Goal: Task Accomplishment & Management: Manage account settings

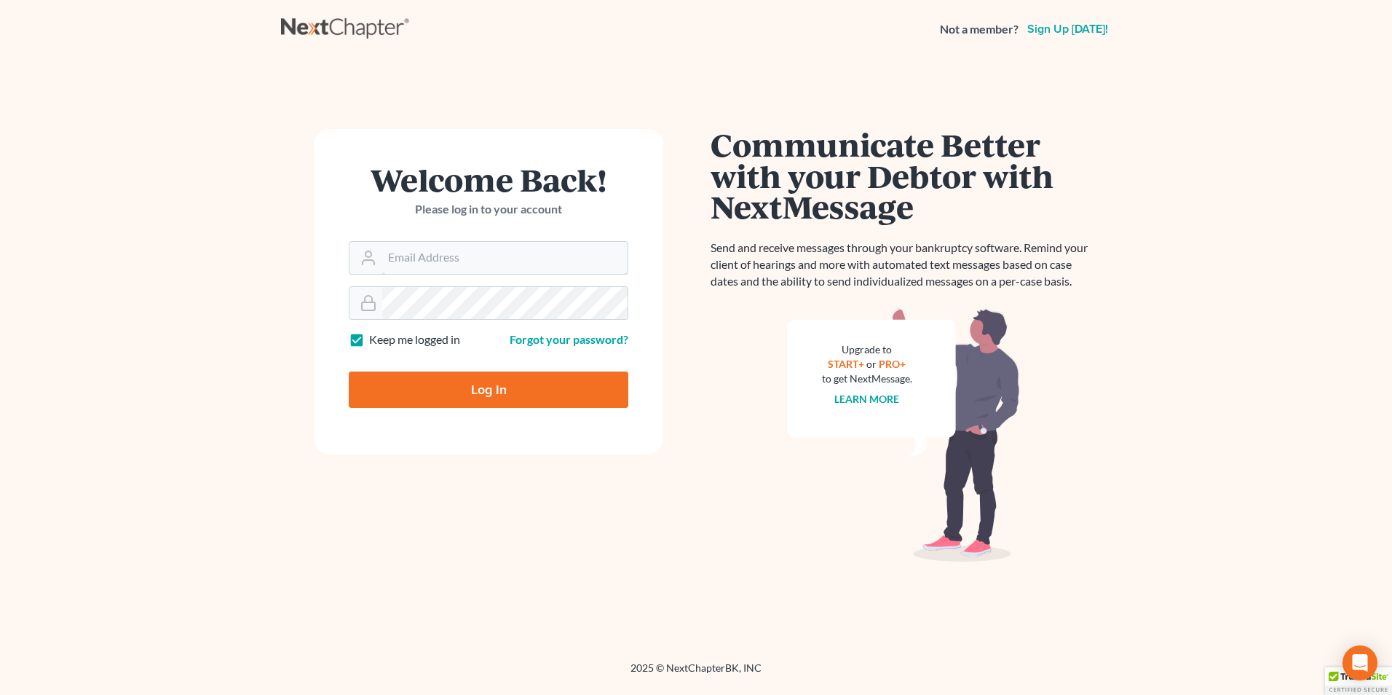
type input "[PERSON_NAME][EMAIL_ADDRESS][DOMAIN_NAME]"
click at [514, 393] on input "Log In" at bounding box center [489, 389] width 280 height 36
type input "Thinking..."
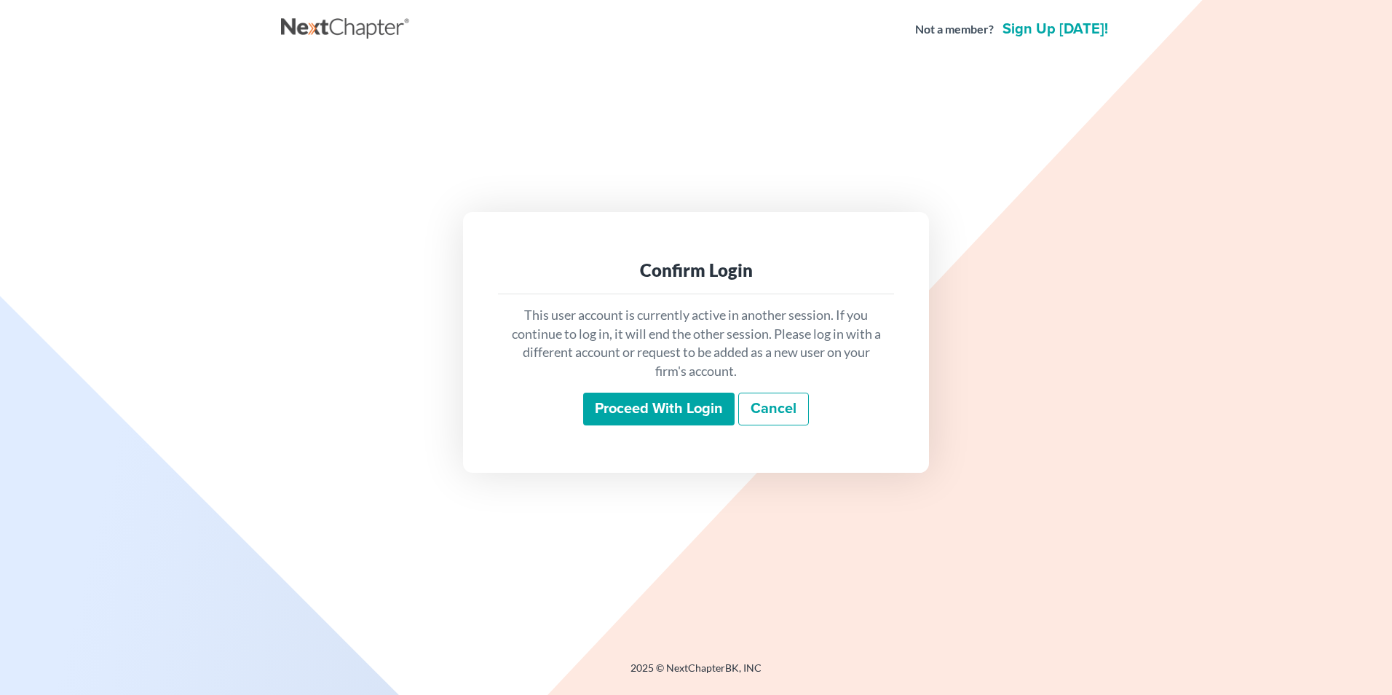
click at [642, 427] on div "This user account is currently active in another session. If you continue to lo…" at bounding box center [696, 365] width 396 height 143
click at [642, 419] on input "Proceed with login" at bounding box center [658, 410] width 151 height 34
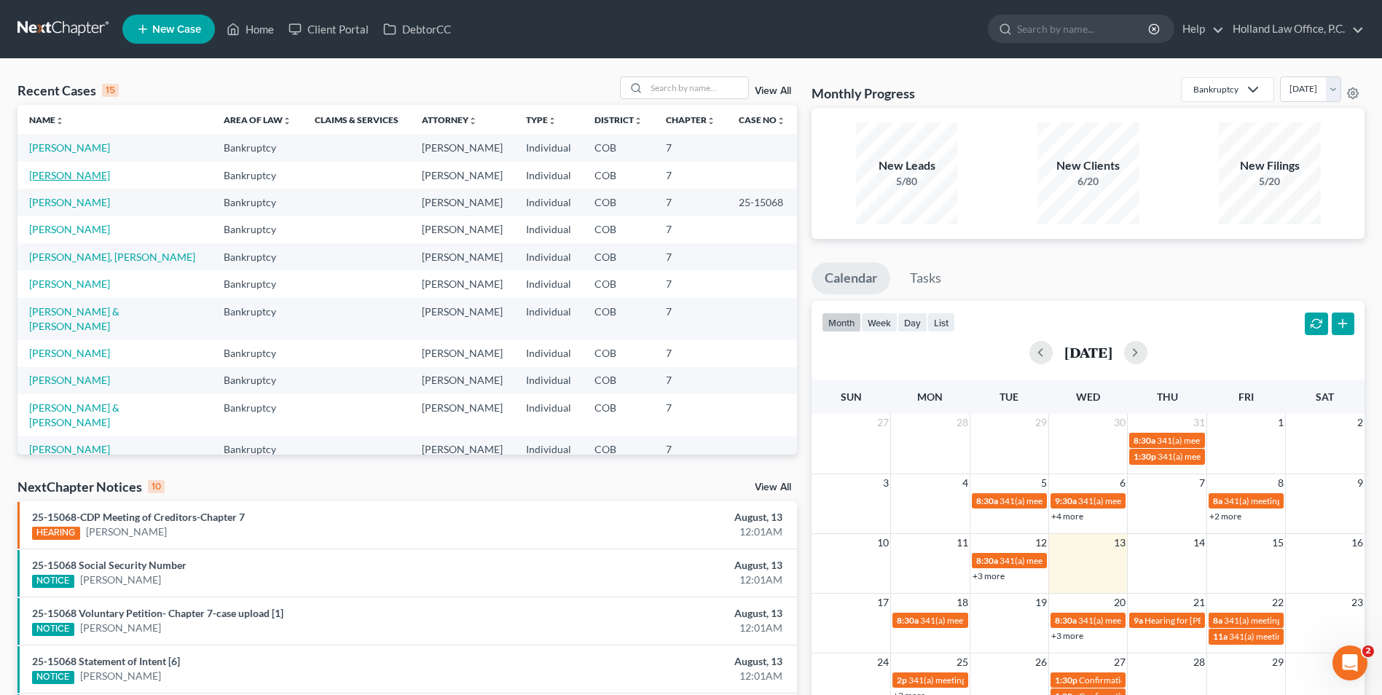
click at [84, 171] on link "[PERSON_NAME]" at bounding box center [69, 175] width 81 height 12
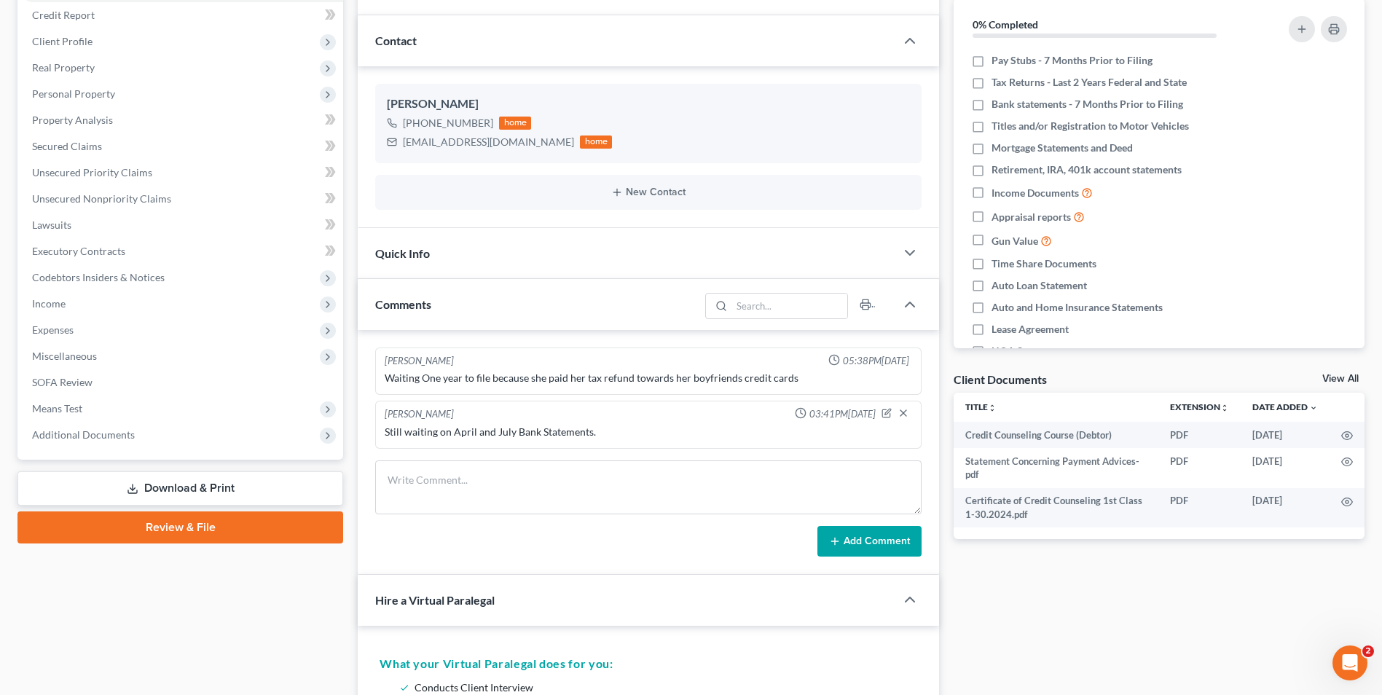
scroll to position [364, 0]
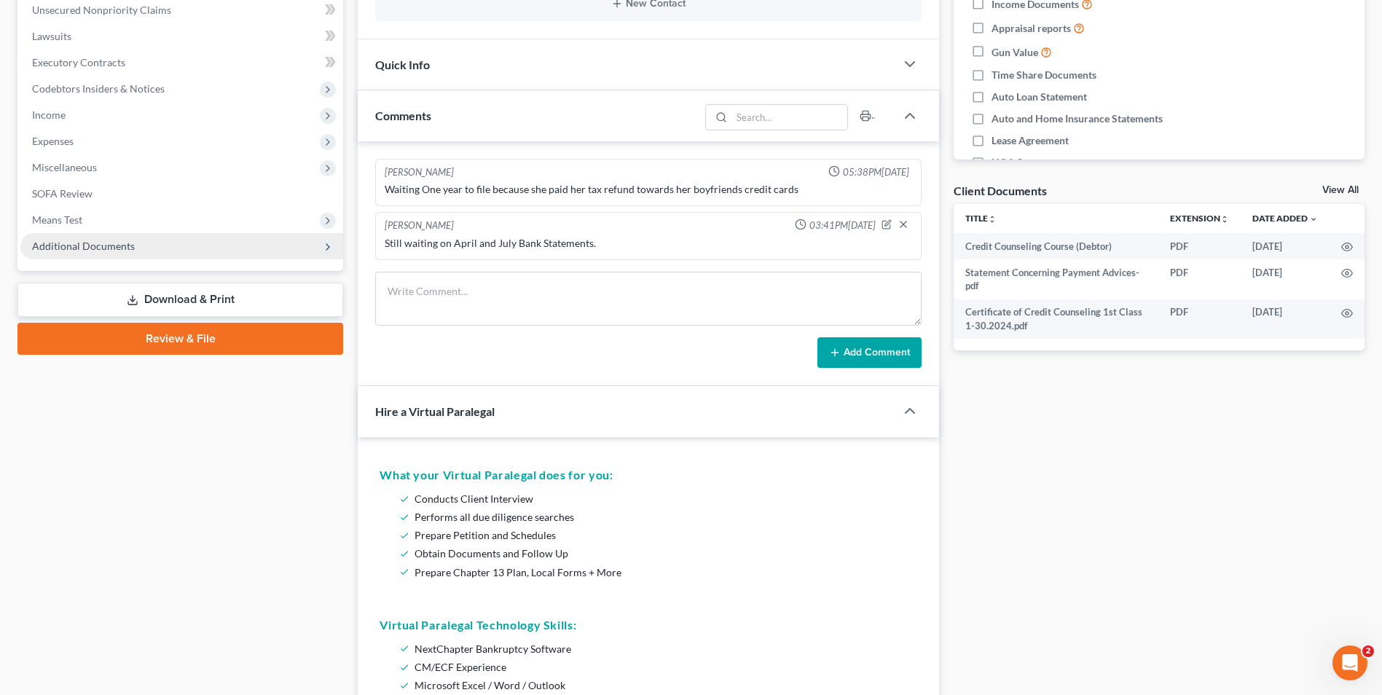
click at [98, 240] on span "Additional Documents" at bounding box center [83, 246] width 103 height 12
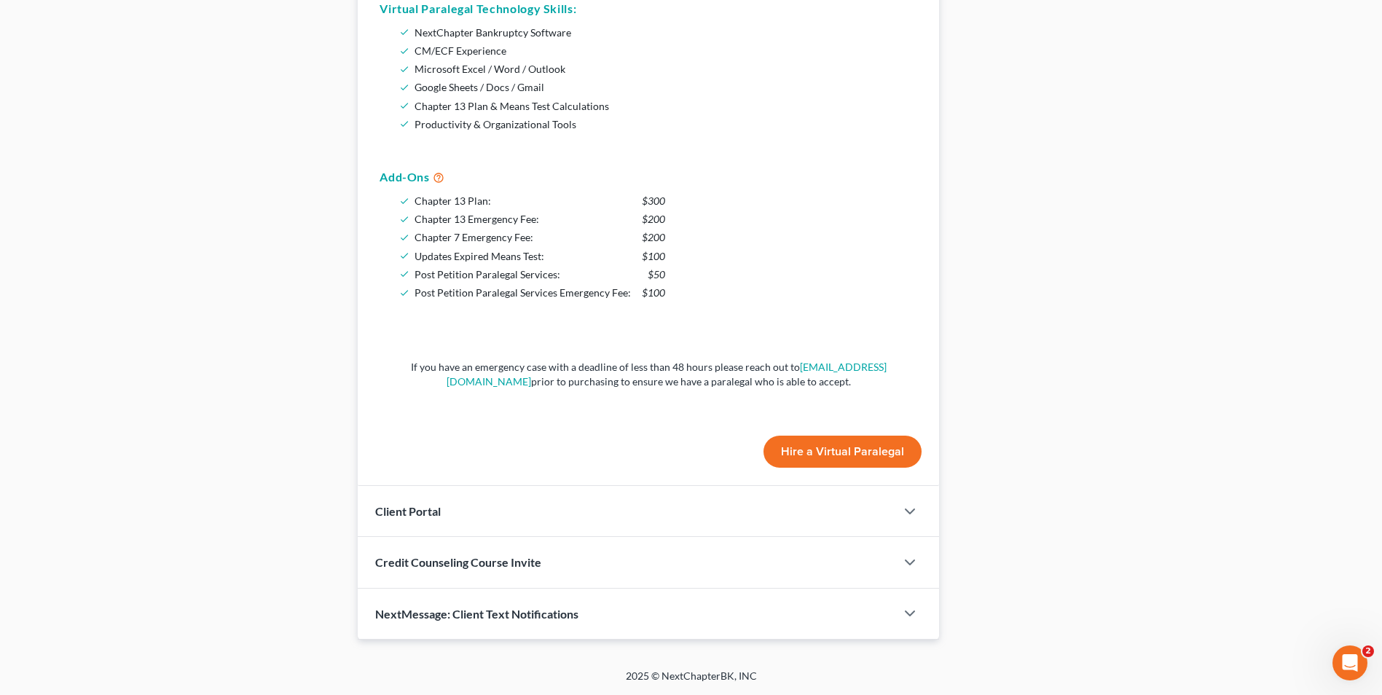
scroll to position [325, 0]
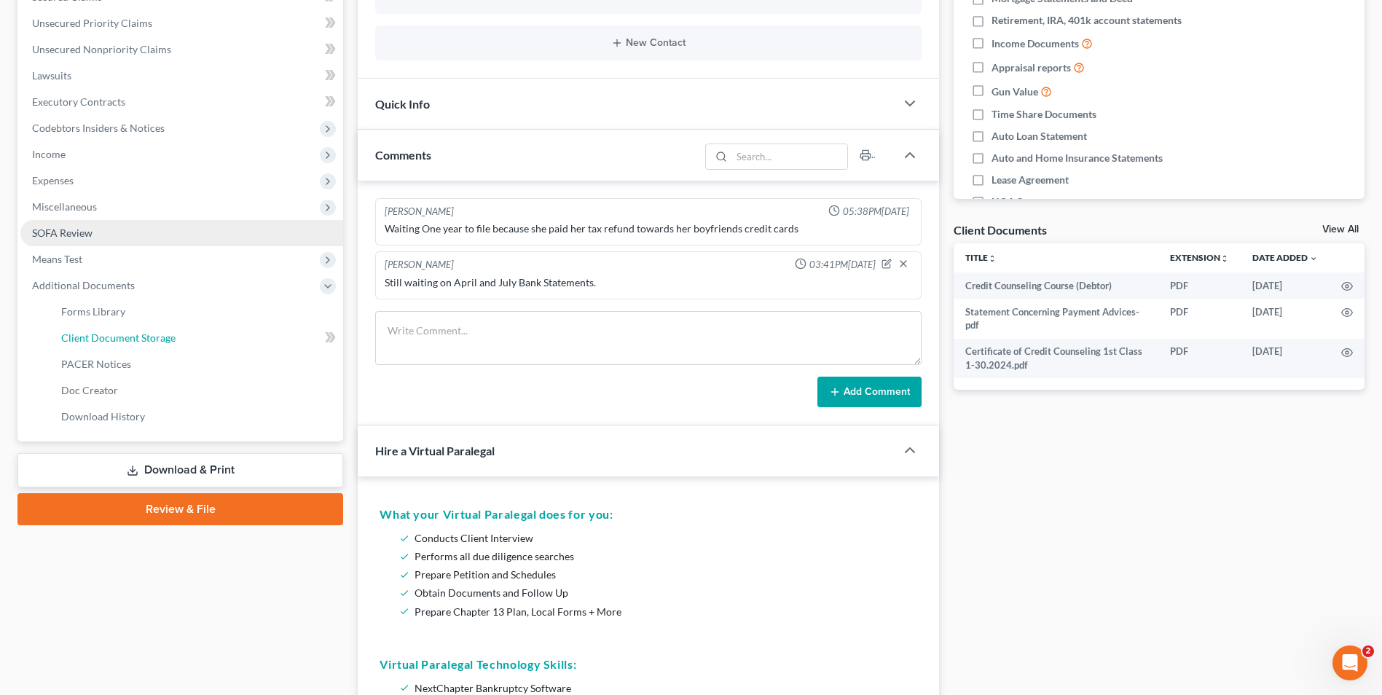
click at [133, 335] on span "Client Document Storage" at bounding box center [118, 337] width 114 height 12
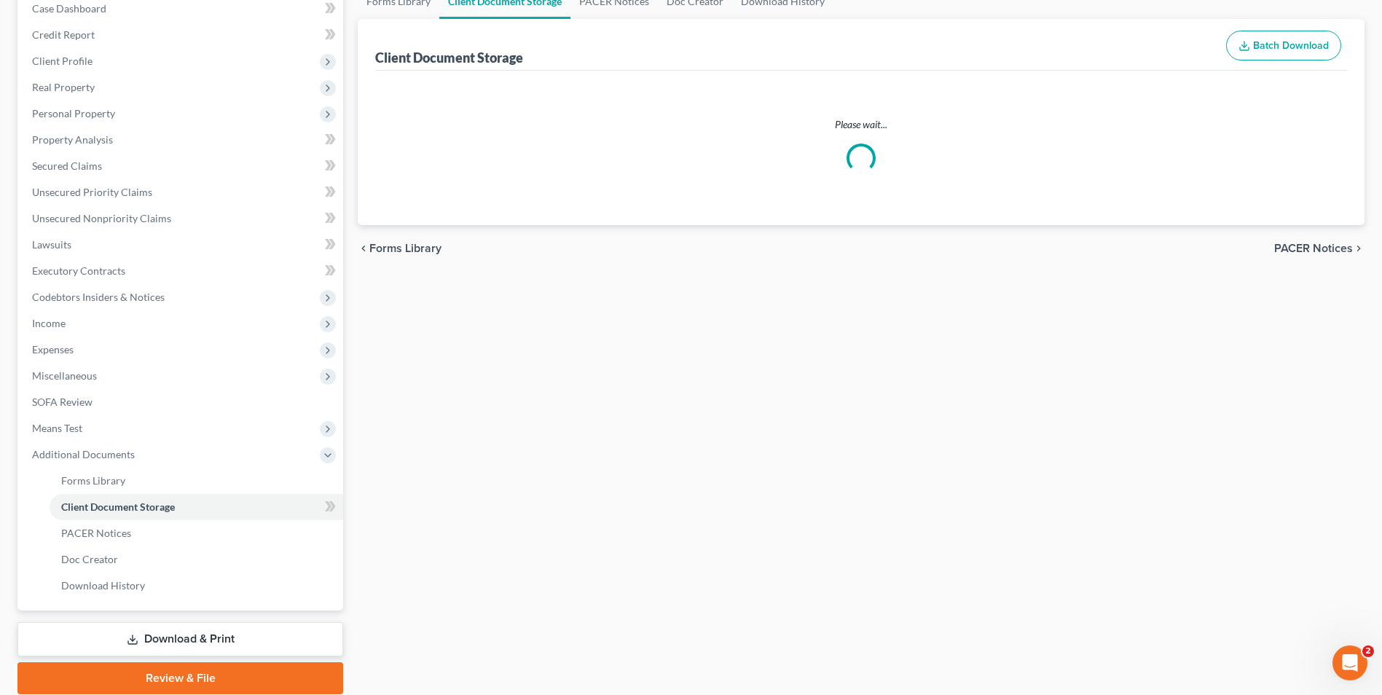
scroll to position [6, 0]
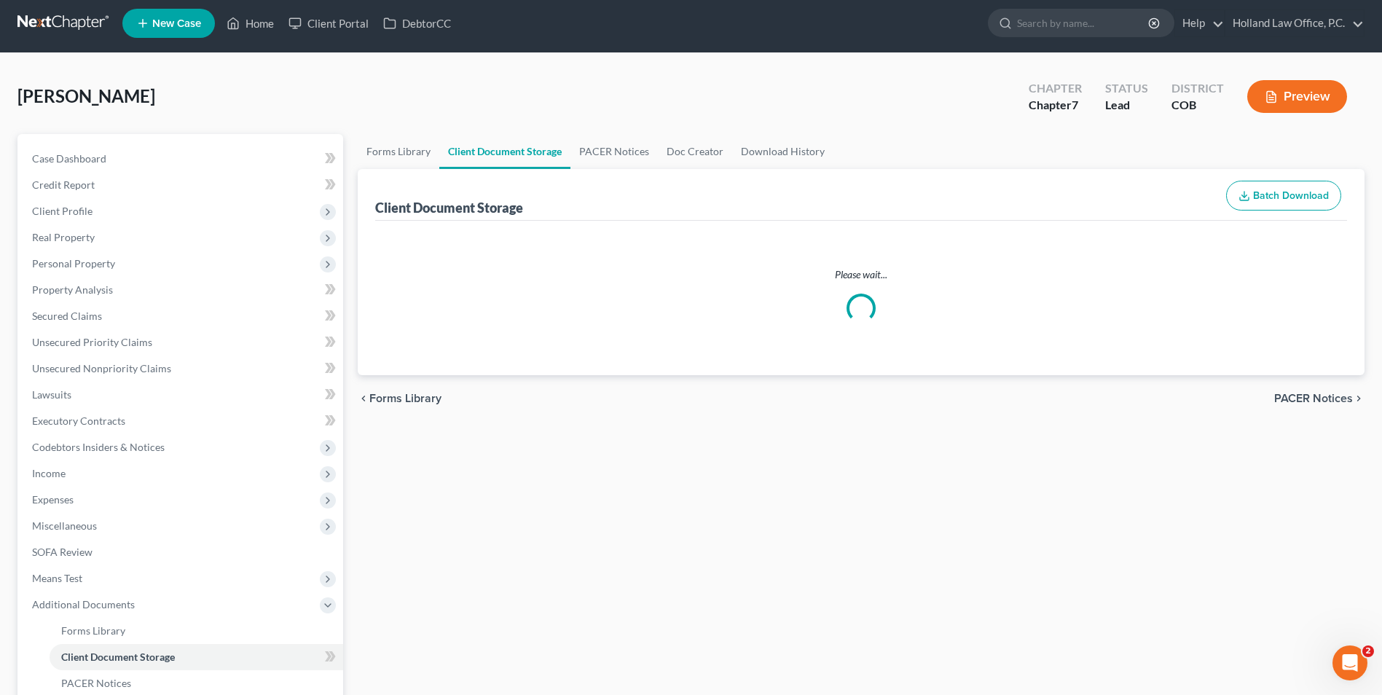
select select "5"
select select "28"
select select "5"
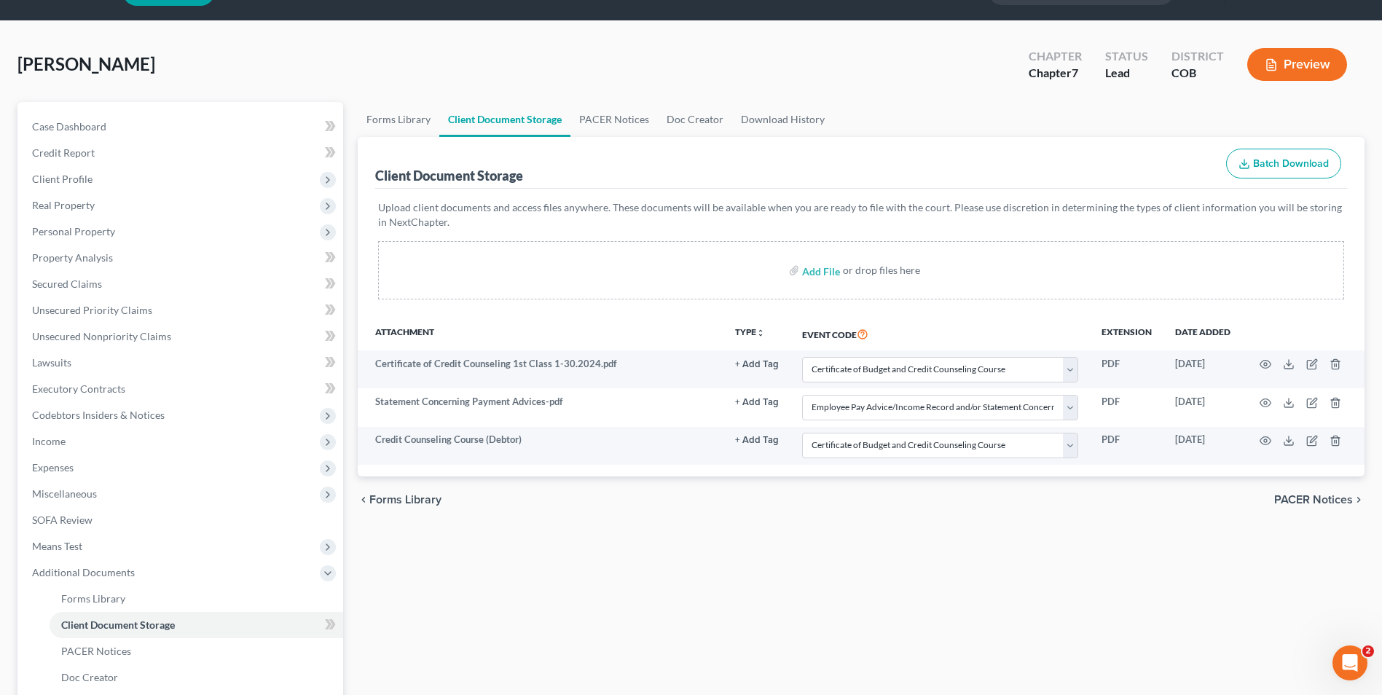
scroll to position [73, 0]
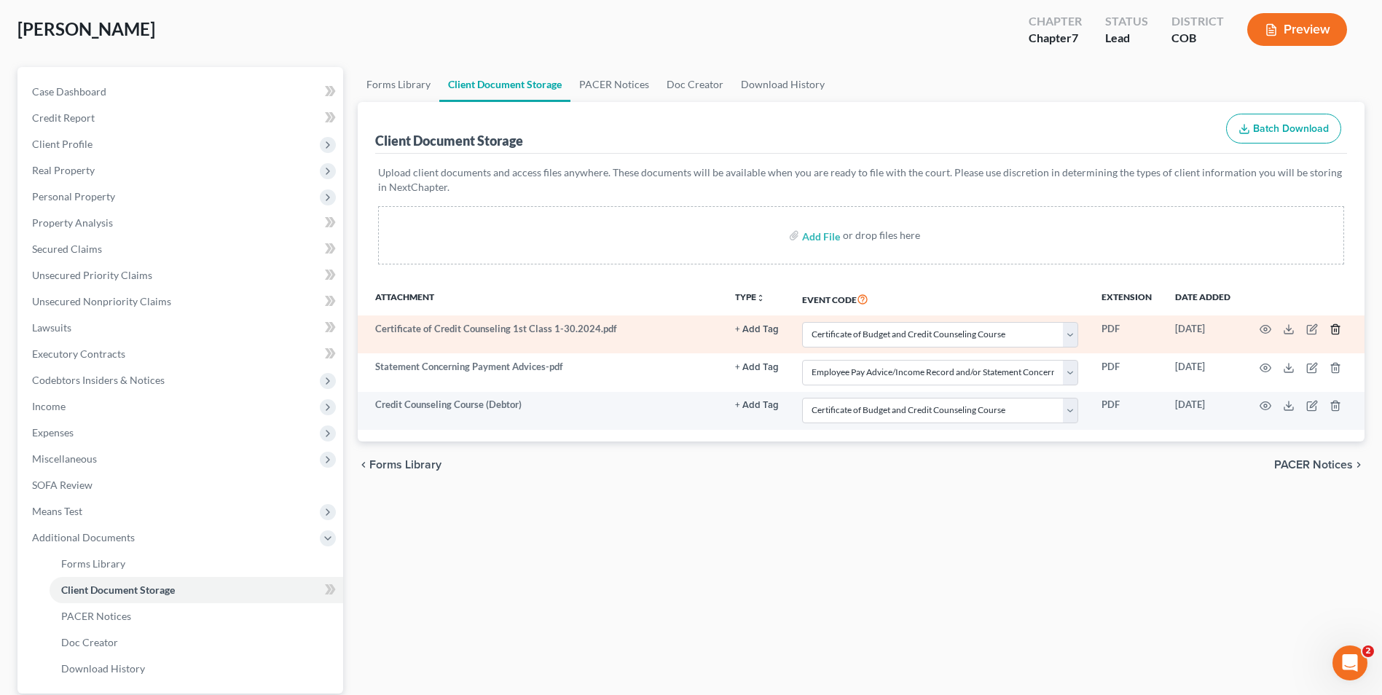
click at [1334, 331] on line "button" at bounding box center [1334, 330] width 0 height 3
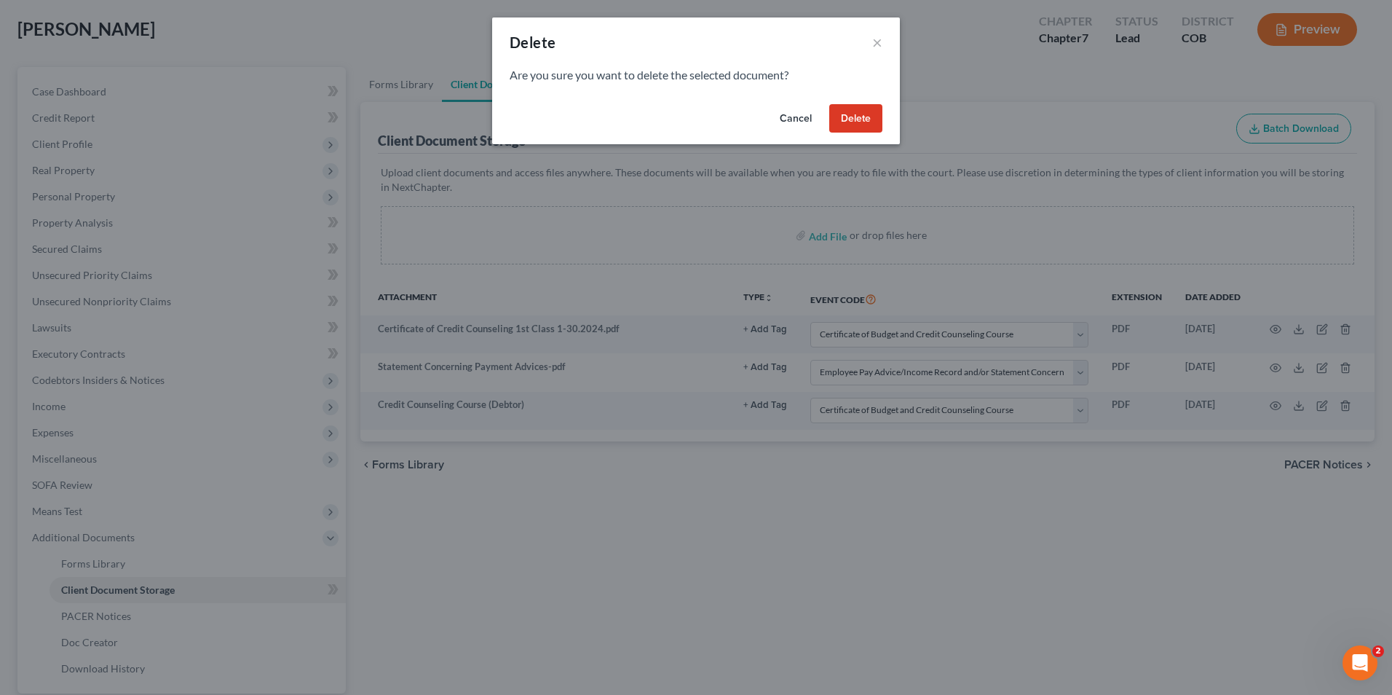
click at [876, 117] on button "Delete" at bounding box center [855, 118] width 53 height 29
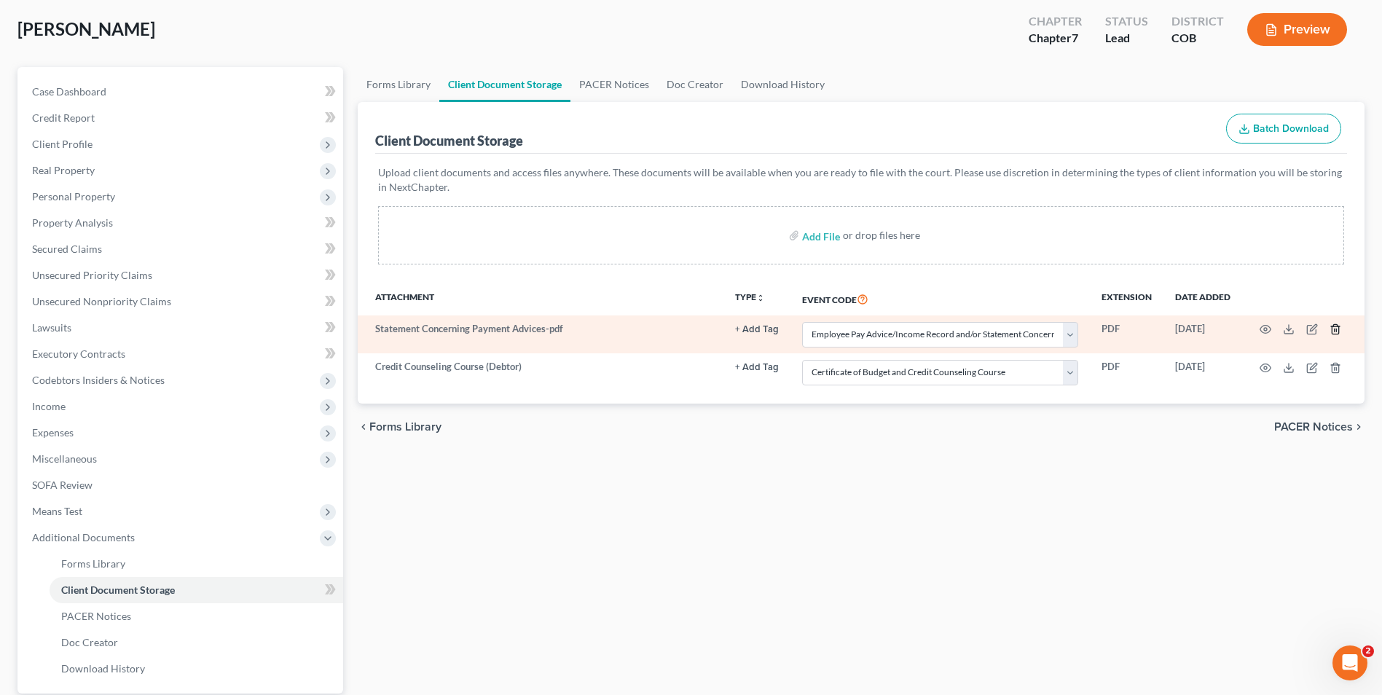
click at [1337, 331] on icon "button" at bounding box center [1335, 329] width 12 height 12
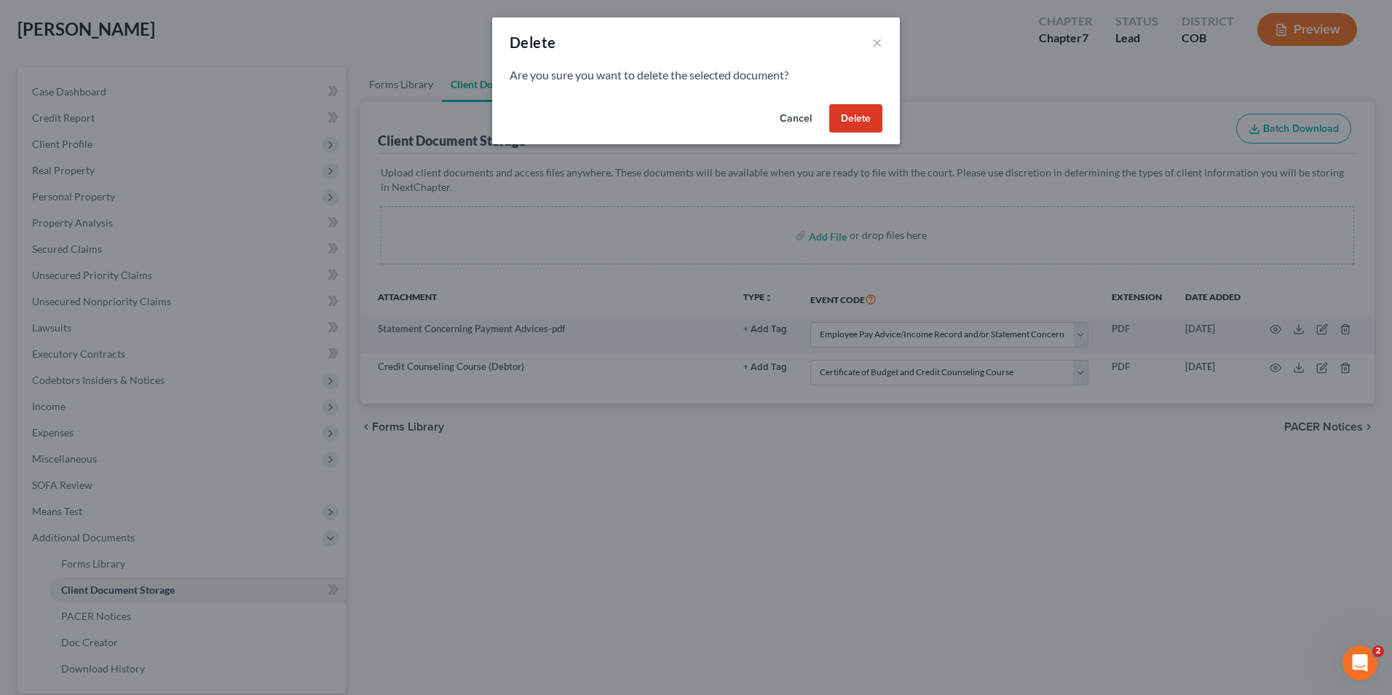
click at [857, 123] on button "Delete" at bounding box center [855, 118] width 53 height 29
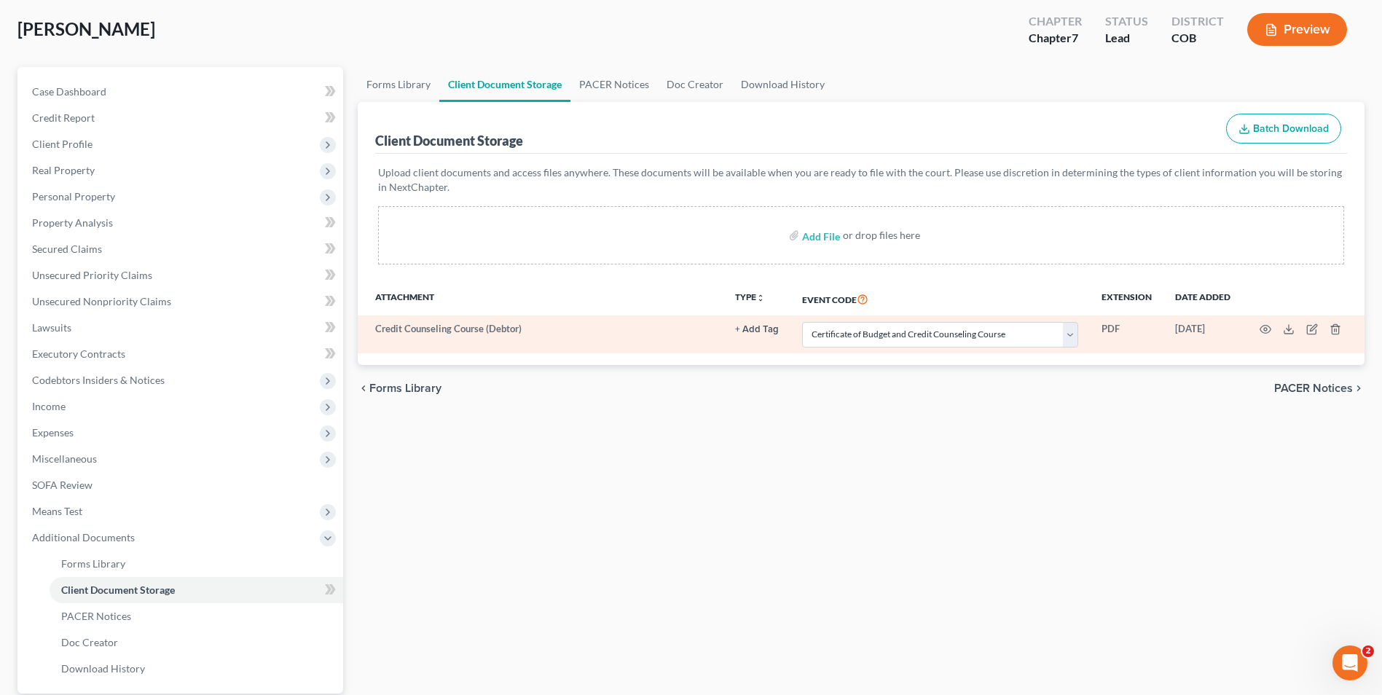
click at [1345, 330] on td at bounding box center [1303, 334] width 122 height 38
click at [1338, 330] on icon "button" at bounding box center [1334, 329] width 7 height 9
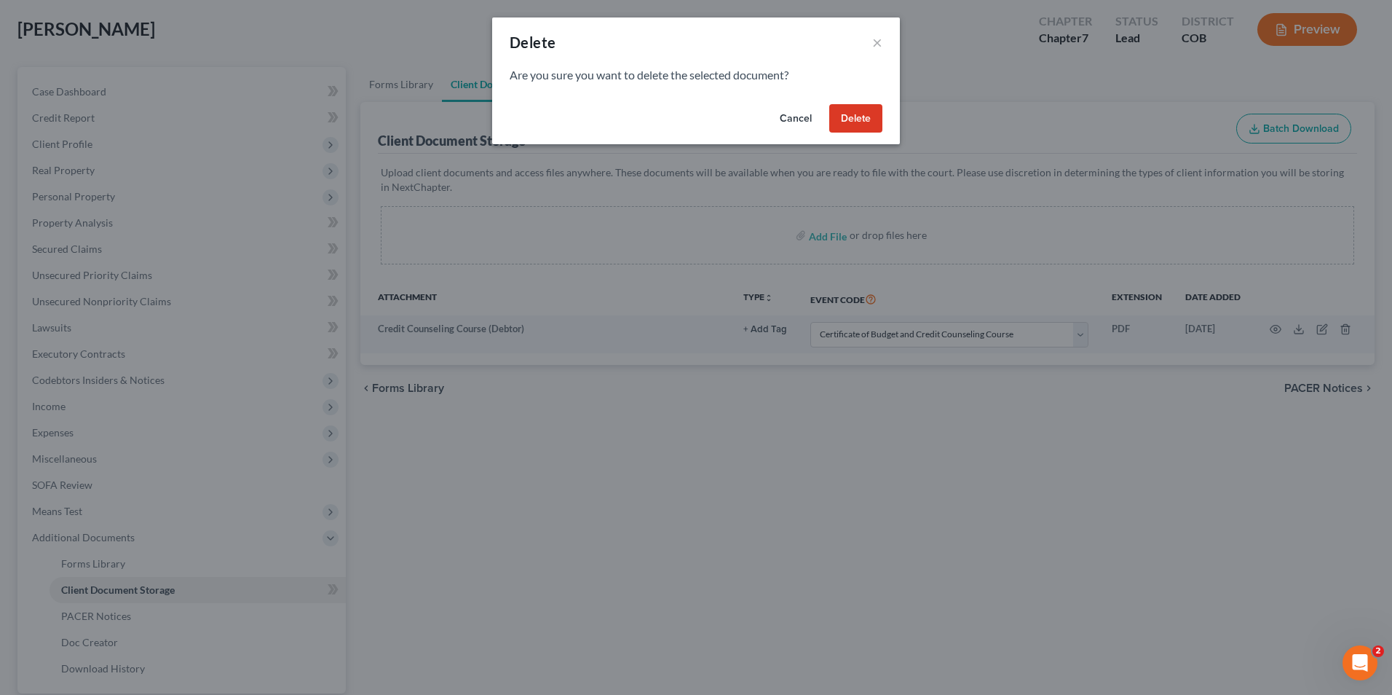
click at [858, 115] on button "Delete" at bounding box center [855, 118] width 53 height 29
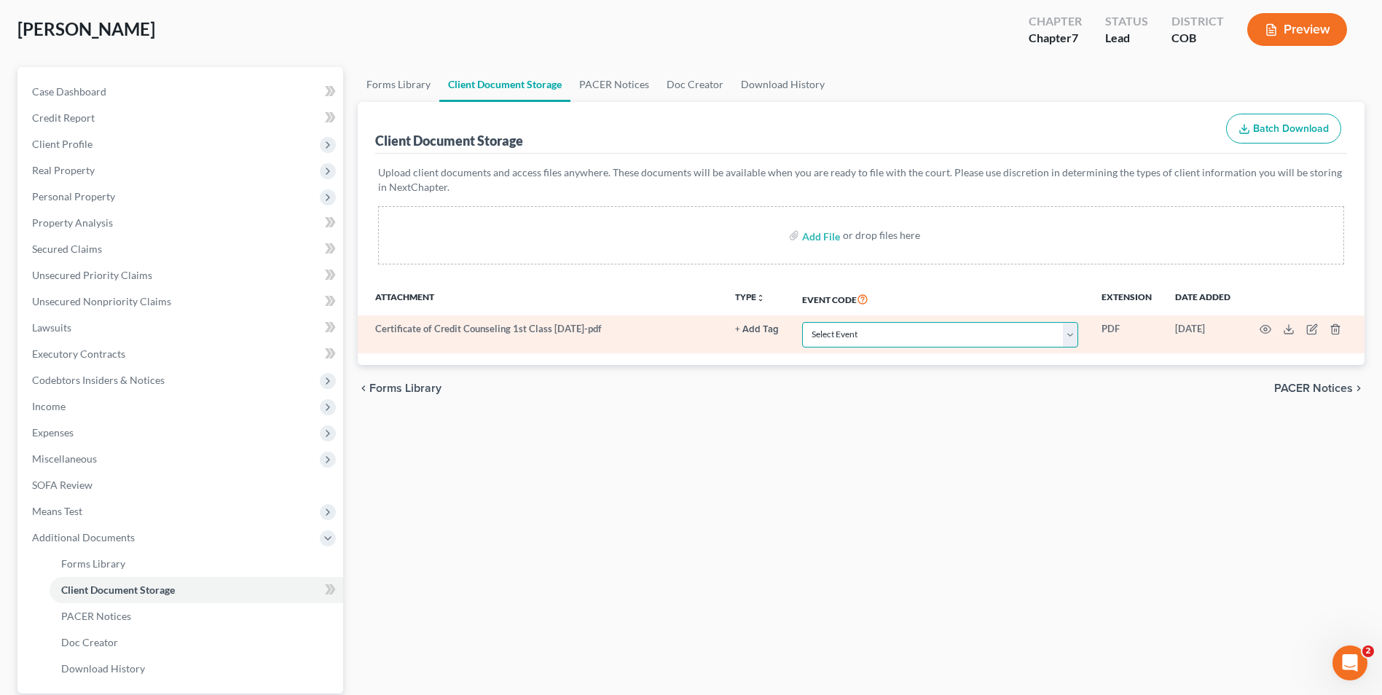
click at [958, 336] on select "Select Event 1009-1.1 Notice of Amendments 20 Largest Unsecured Creditors Amend…" at bounding box center [940, 334] width 276 height 25
select select "5"
click at [802, 322] on select "Select Event 1009-1.1 Notice of Amendments 20 Largest Unsecured Creditors Amend…" at bounding box center [940, 334] width 276 height 25
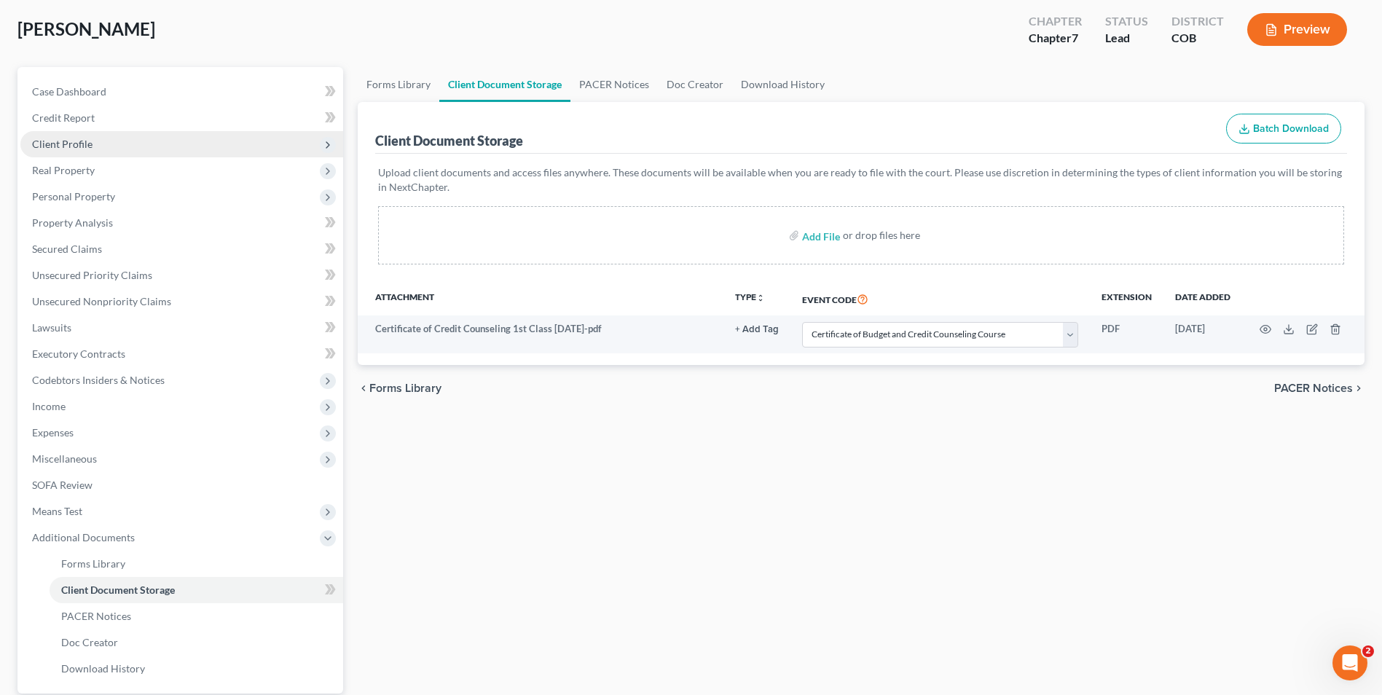
click at [78, 144] on span "Client Profile" at bounding box center [62, 144] width 60 height 12
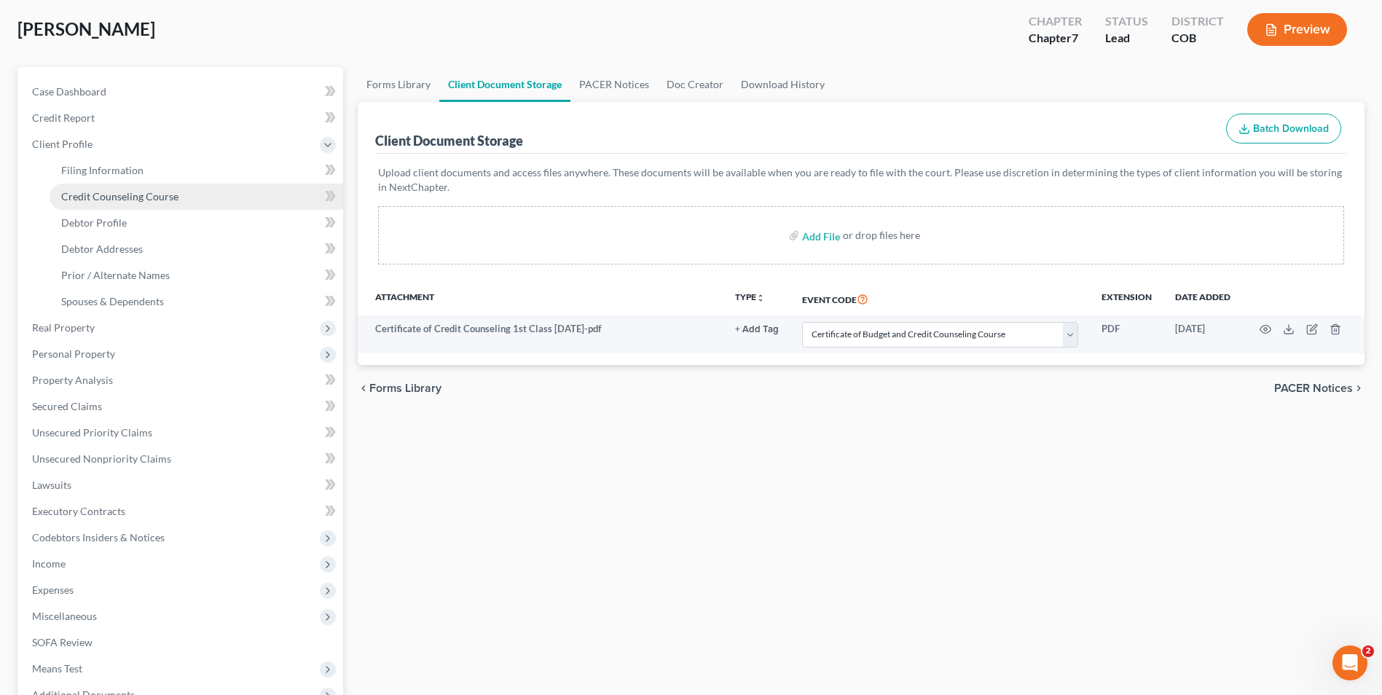
click at [103, 205] on link "Credit Counseling Course" at bounding box center [196, 197] width 293 height 26
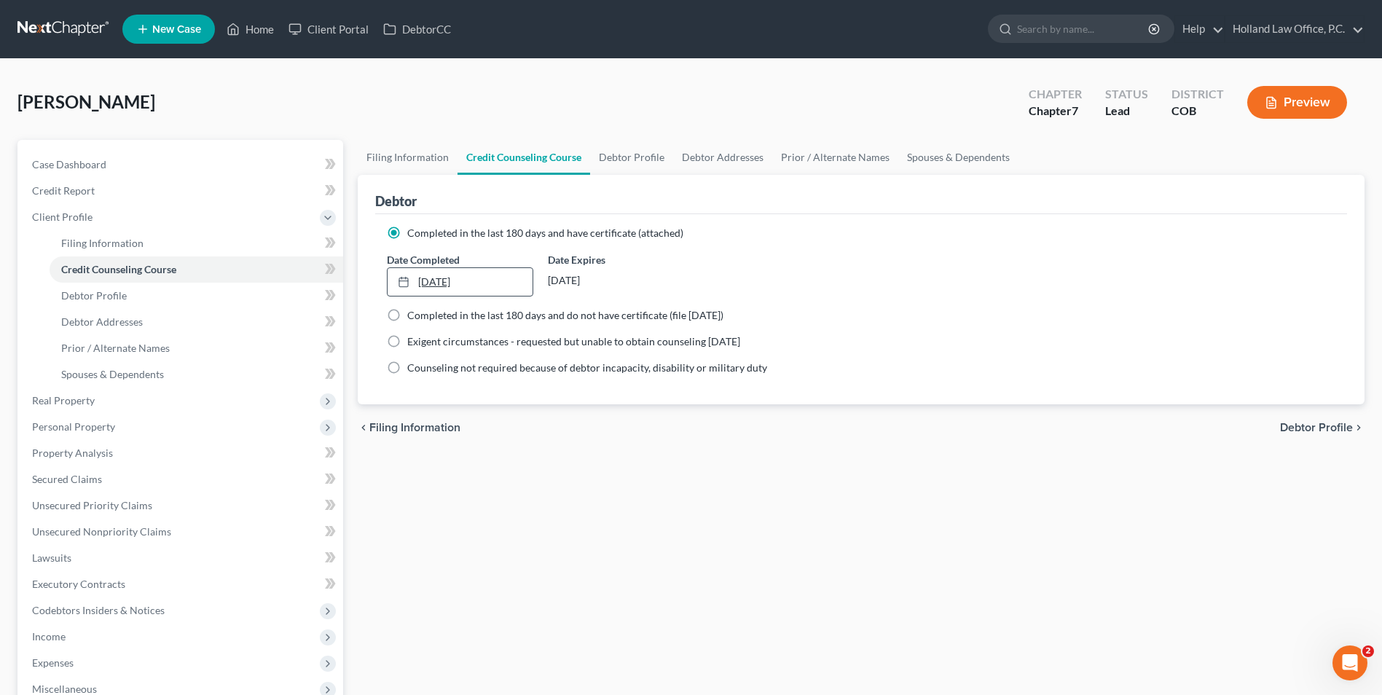
click at [460, 275] on link "[DATE]" at bounding box center [459, 282] width 144 height 28
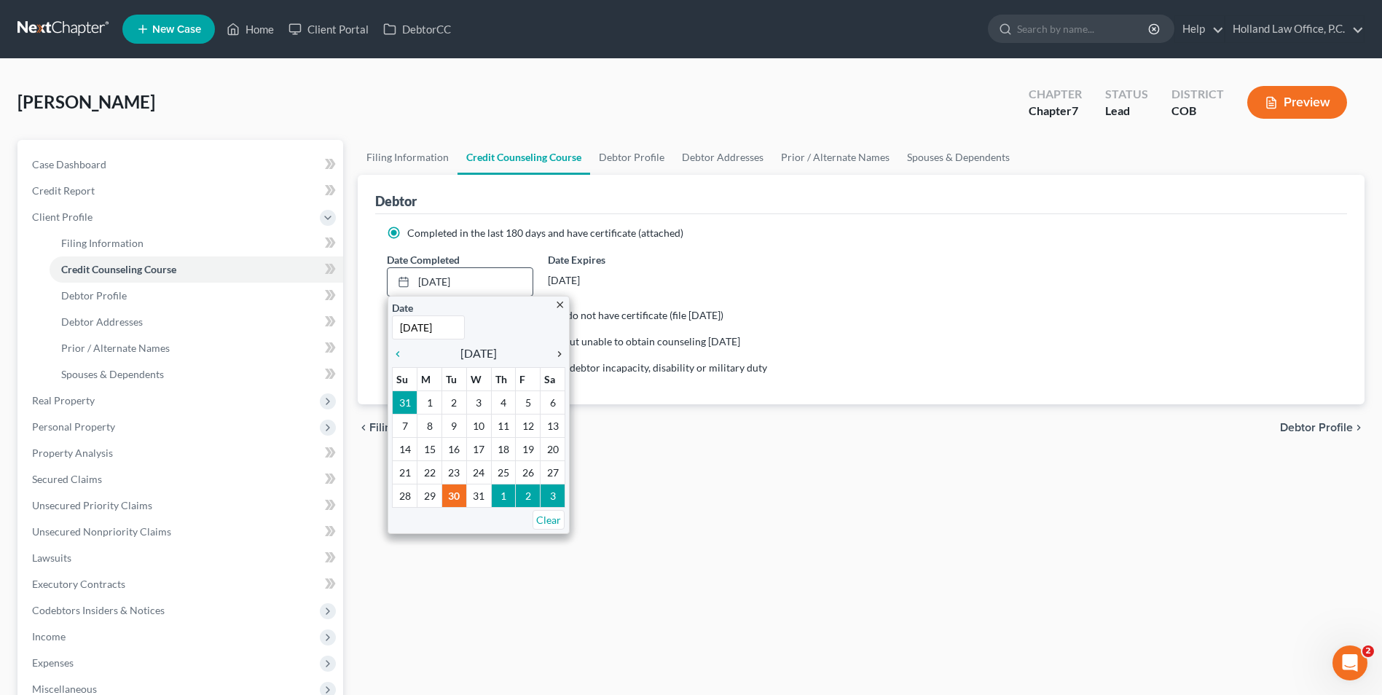
click at [554, 348] on icon "chevron_right" at bounding box center [555, 354] width 19 height 12
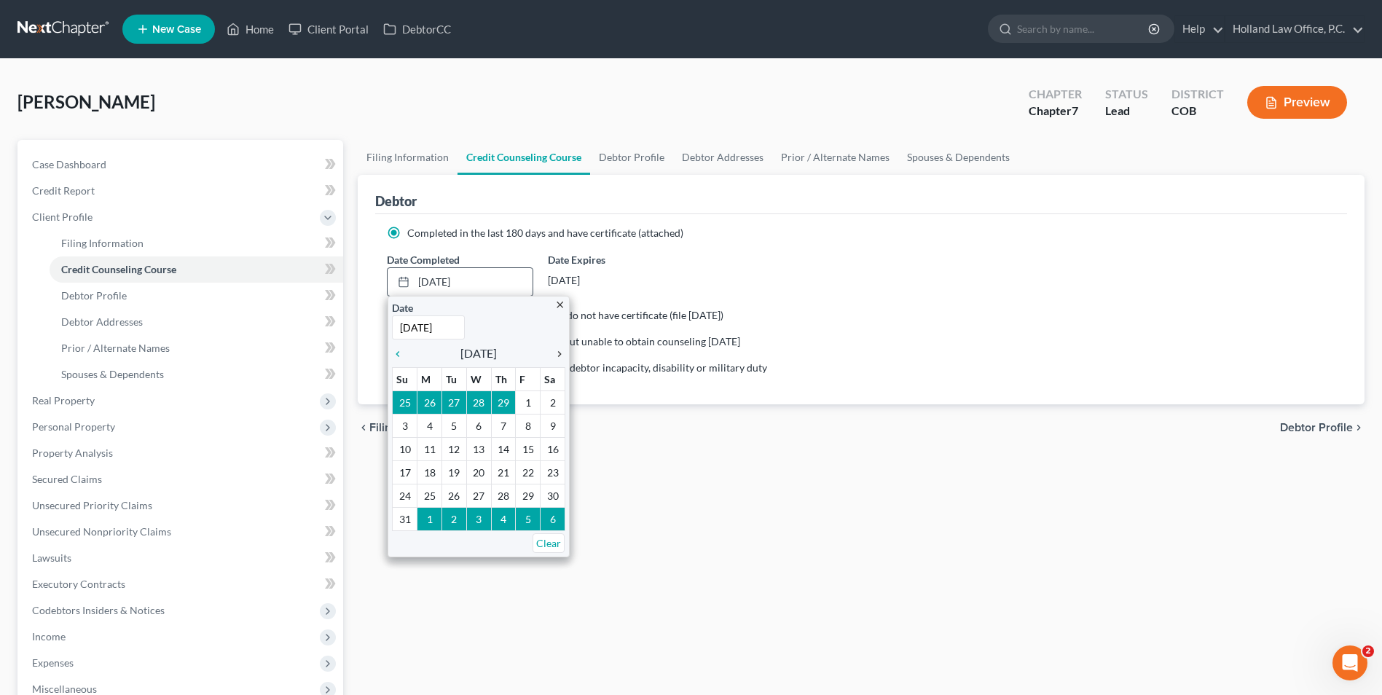
click at [554, 348] on icon "chevron_right" at bounding box center [555, 354] width 19 height 12
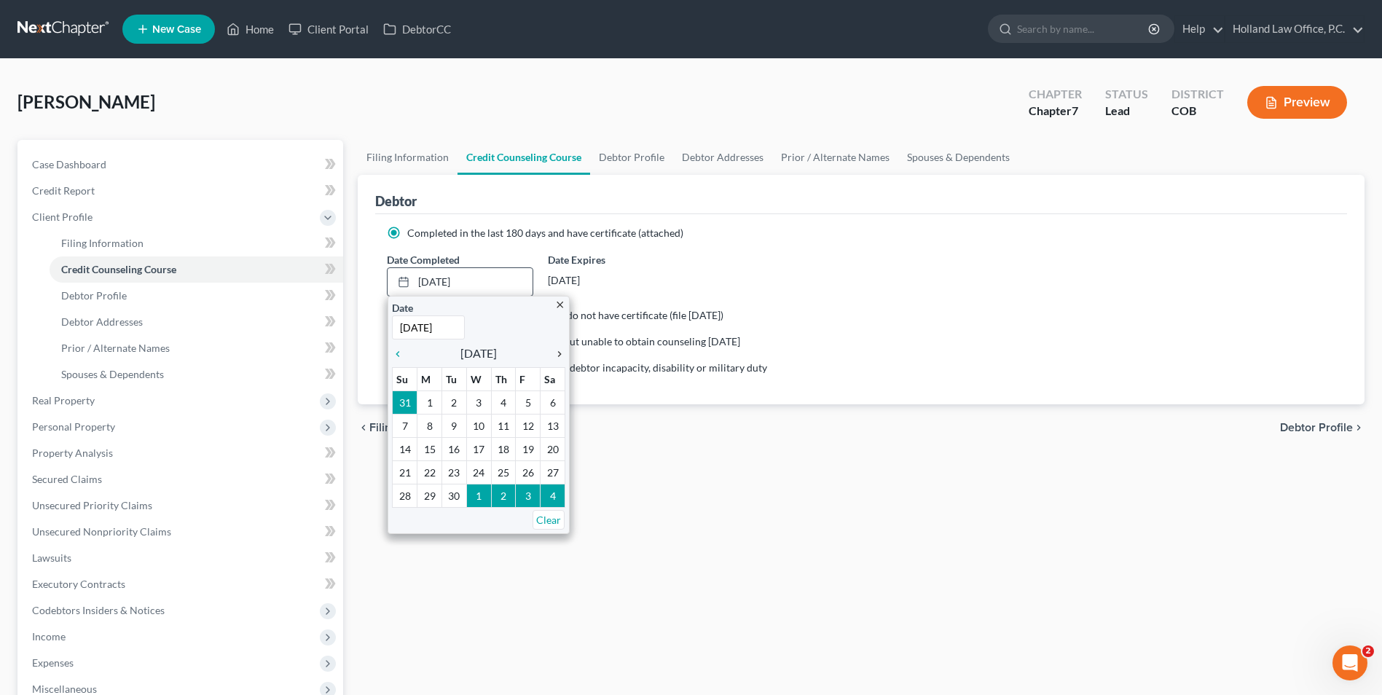
click at [554, 348] on icon "chevron_right" at bounding box center [555, 354] width 19 height 12
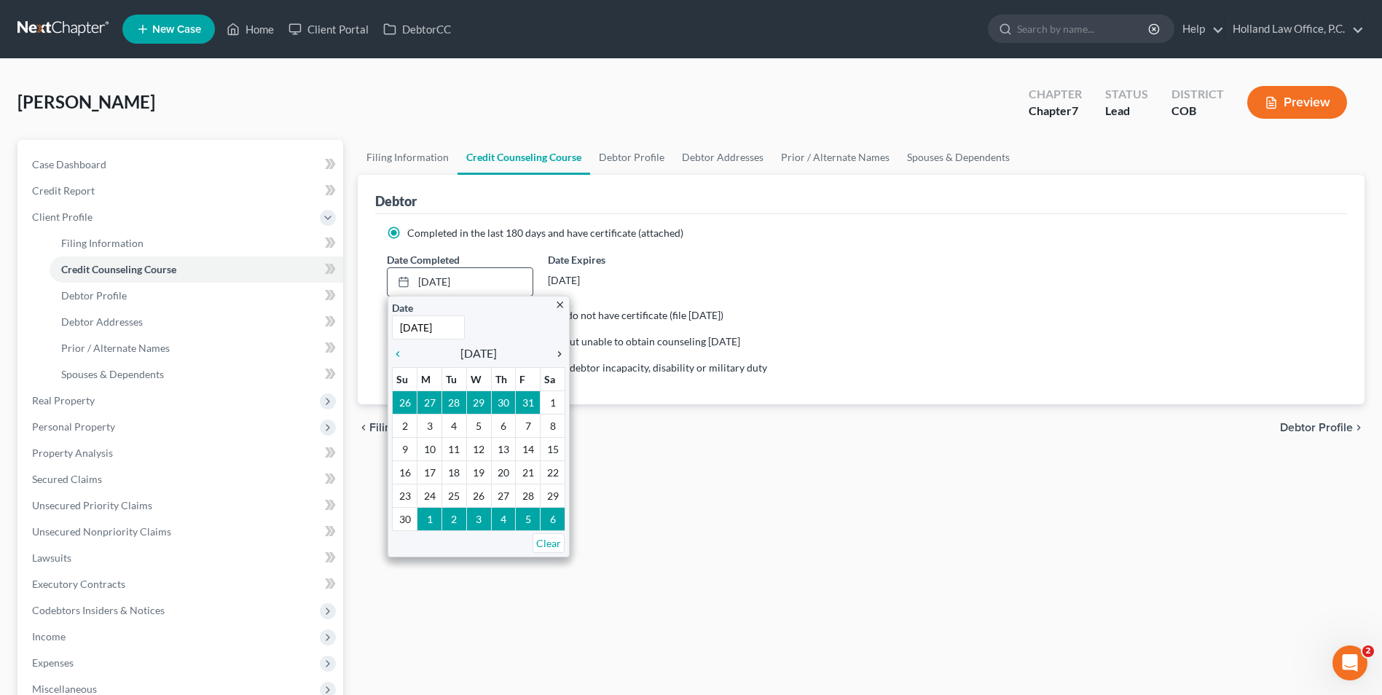
click at [554, 348] on icon "chevron_right" at bounding box center [555, 354] width 19 height 12
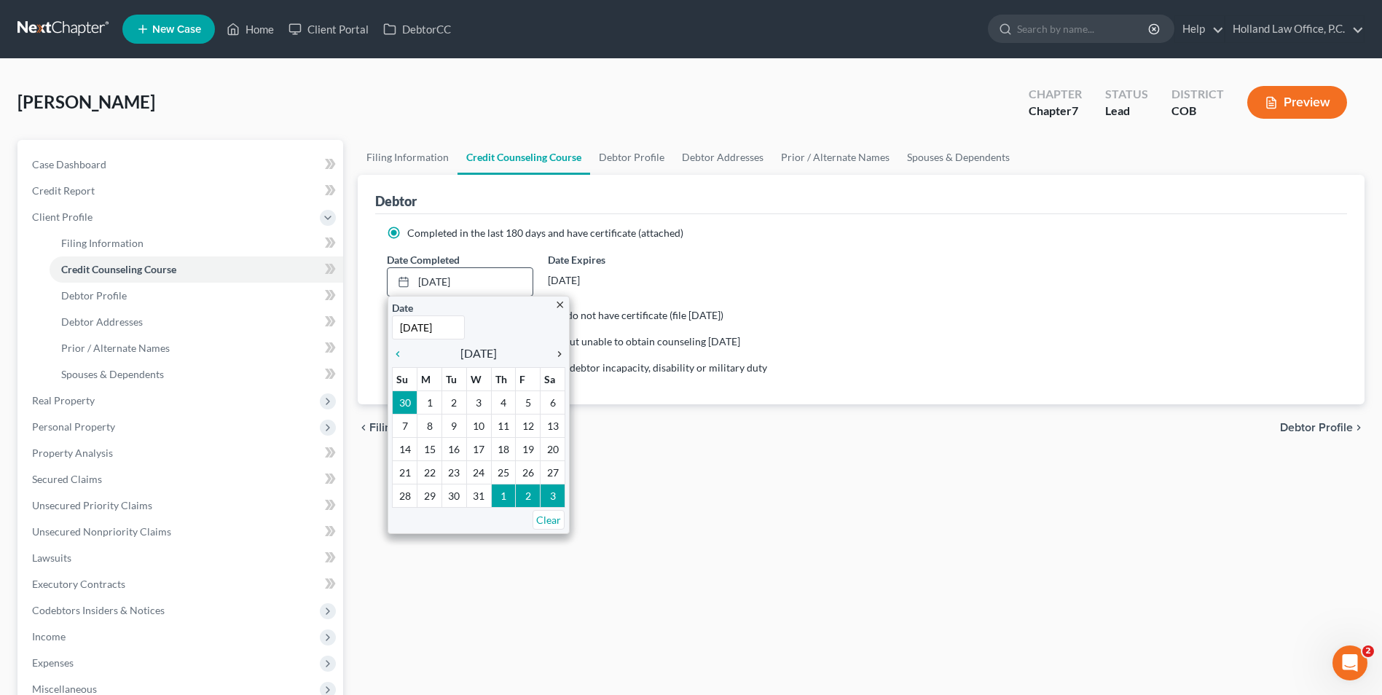
click at [554, 348] on icon "chevron_right" at bounding box center [555, 354] width 19 height 12
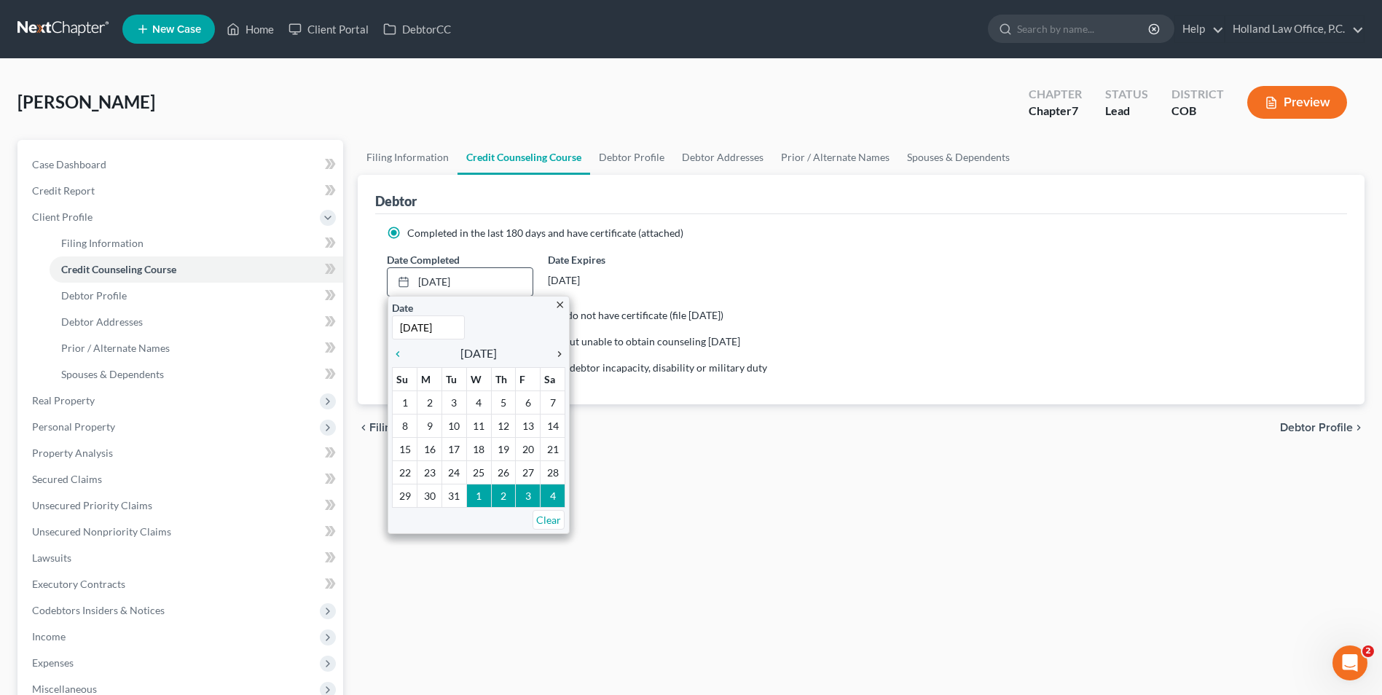
click at [554, 348] on icon "chevron_right" at bounding box center [555, 354] width 19 height 12
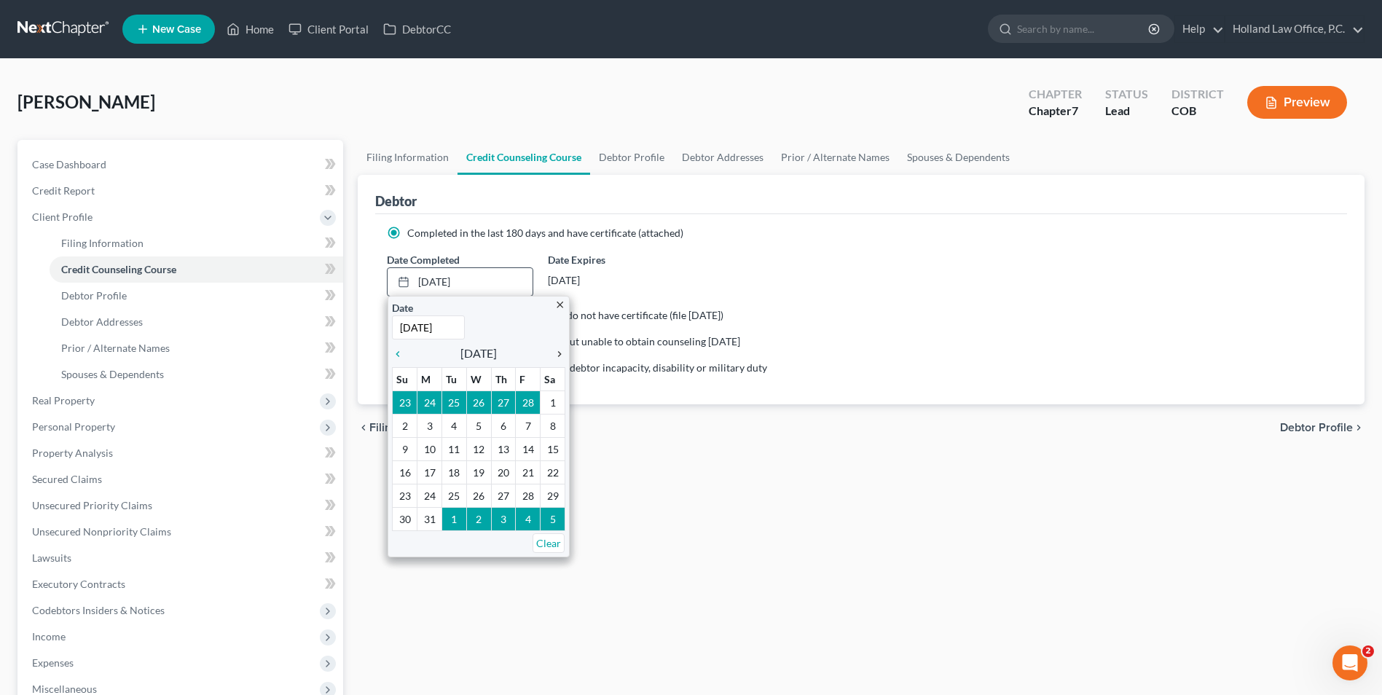
click at [554, 348] on icon "chevron_right" at bounding box center [555, 354] width 19 height 12
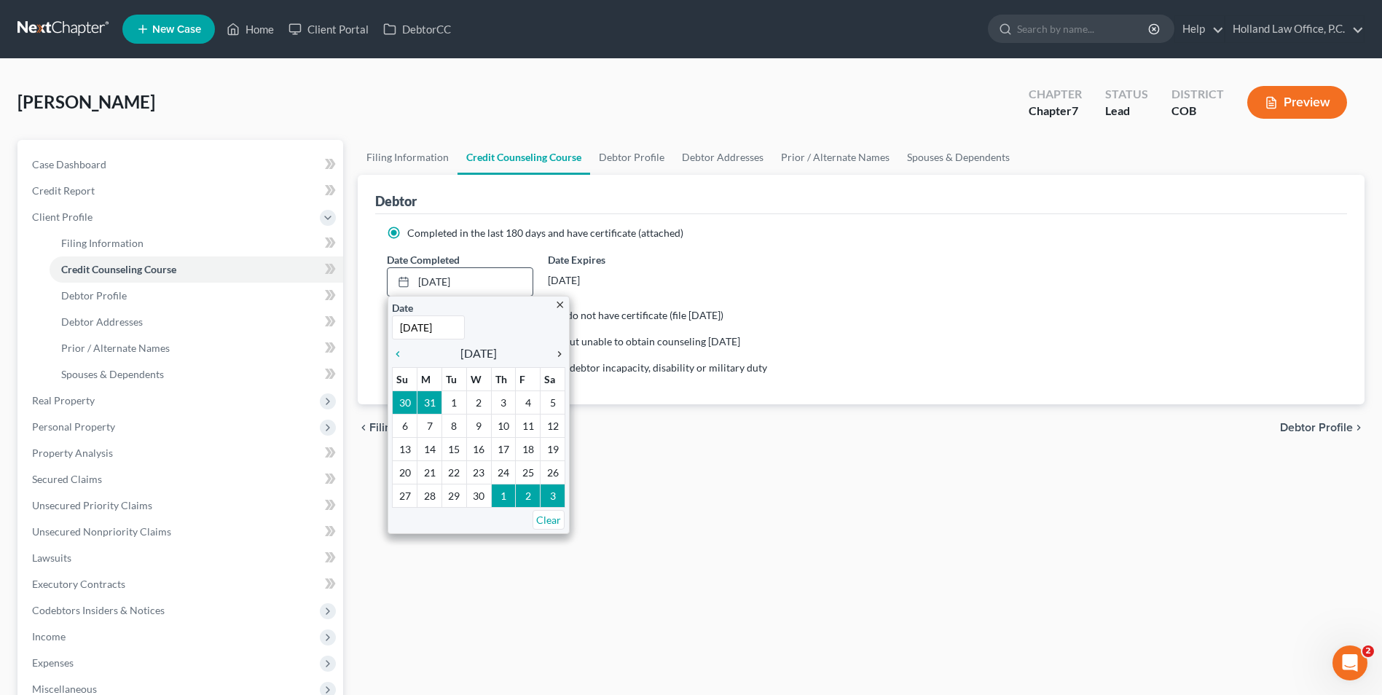
click at [554, 348] on icon "chevron_right" at bounding box center [555, 354] width 19 height 12
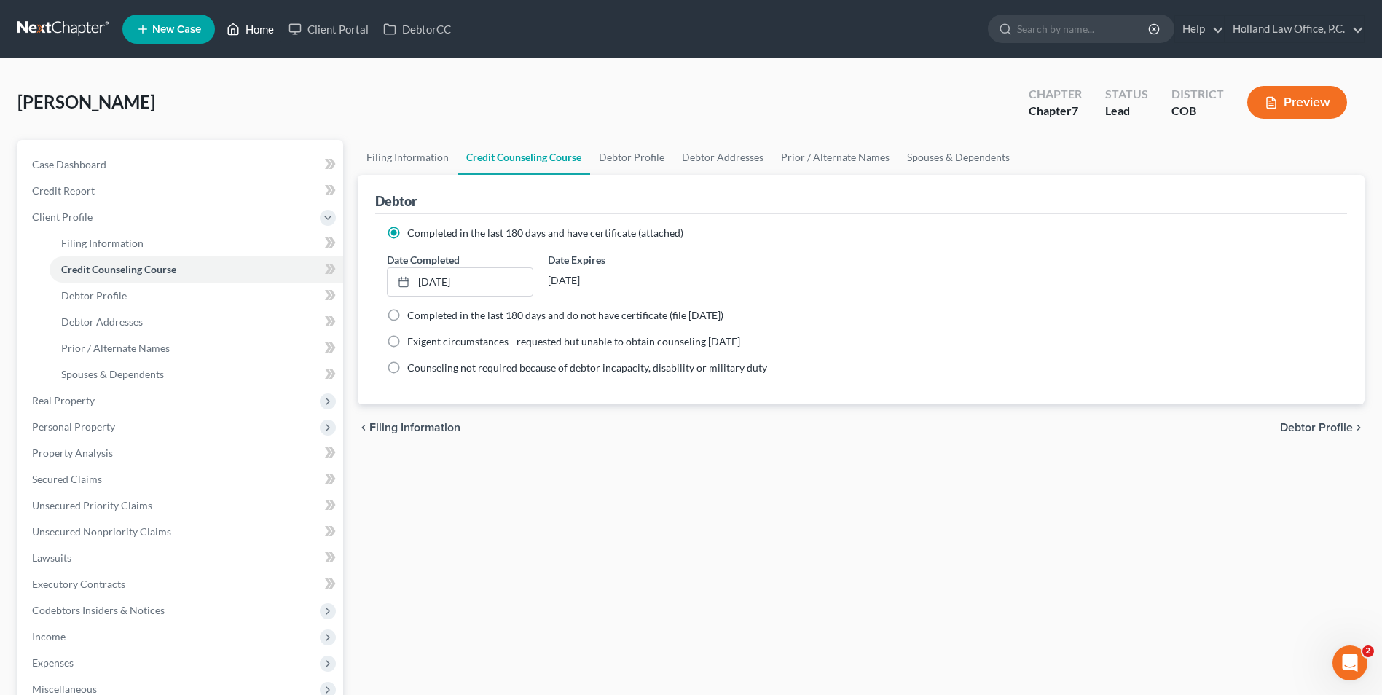
click at [224, 35] on link "Home" at bounding box center [250, 29] width 62 height 26
